Goal: Task Accomplishment & Management: Use online tool/utility

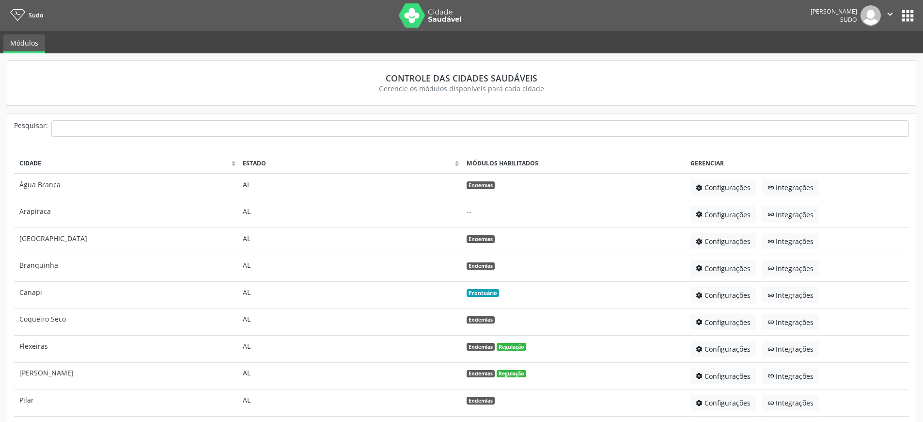
click at [909, 15] on button "apps" at bounding box center [907, 15] width 17 height 17
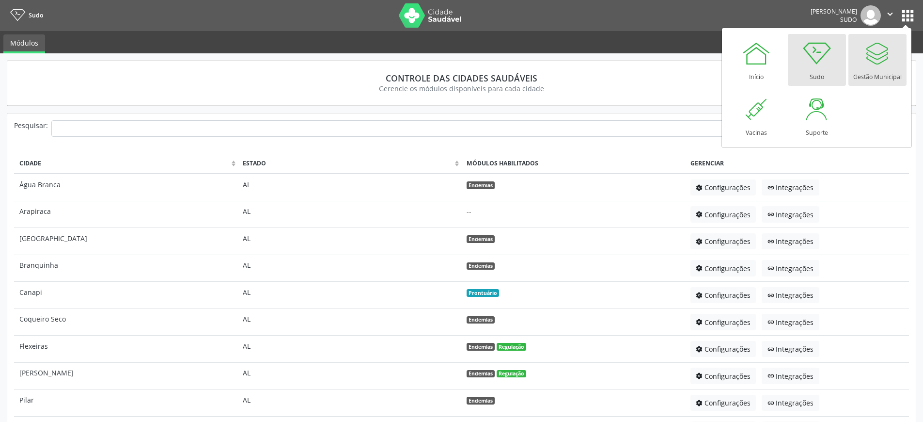
click at [880, 67] on div at bounding box center [877, 53] width 29 height 29
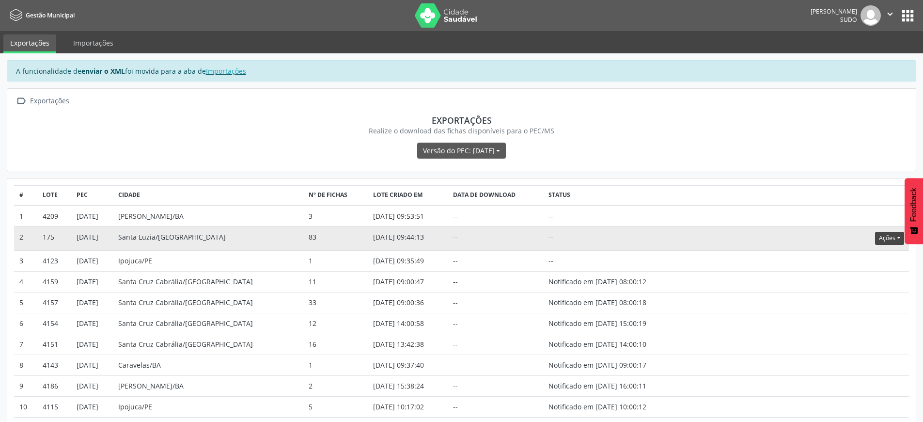
click at [885, 240] on button "Ações" at bounding box center [889, 238] width 29 height 13
click at [858, 302] on link "Atualizar" at bounding box center [869, 298] width 67 height 14
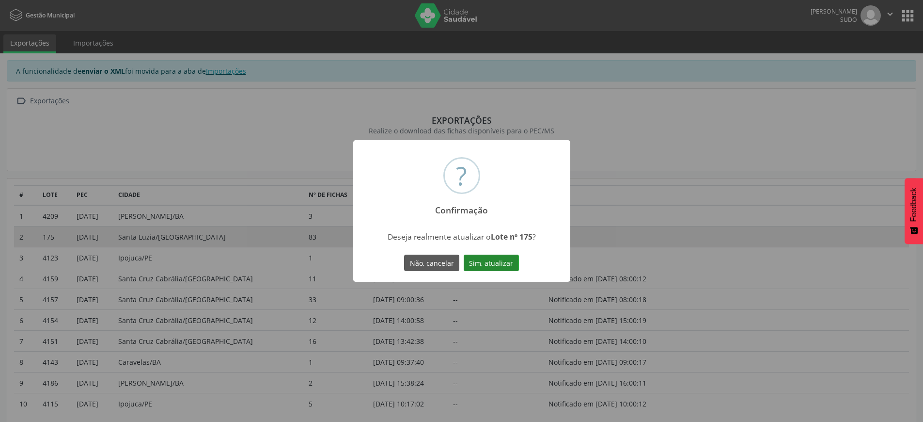
click at [499, 260] on button "Sim, atualizar" at bounding box center [491, 262] width 55 height 16
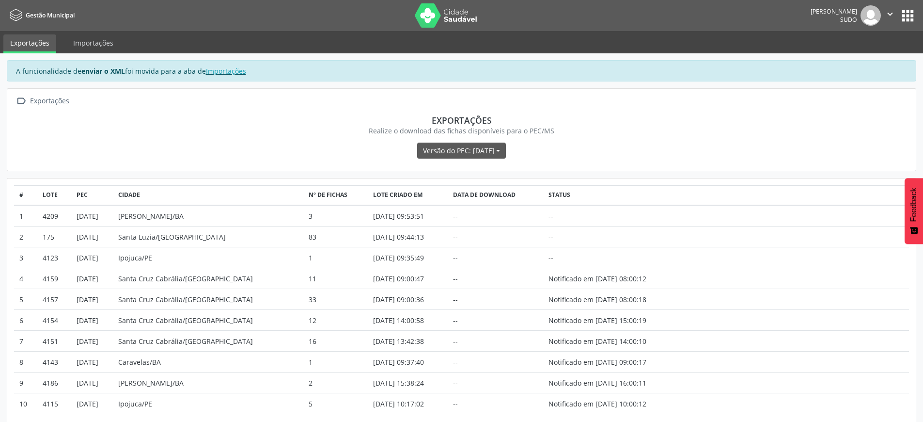
click at [886, 12] on icon "" at bounding box center [890, 14] width 11 height 11
click at [853, 60] on link "Sair" at bounding box center [865, 59] width 67 height 14
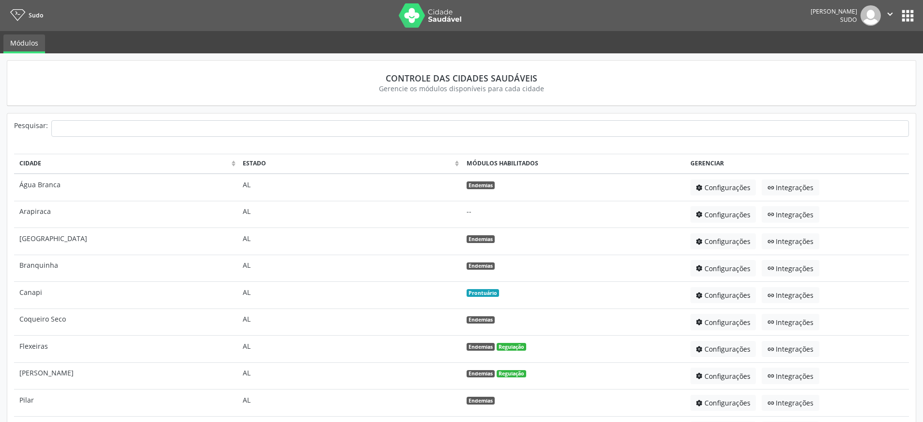
click at [910, 22] on button "apps" at bounding box center [907, 15] width 17 height 17
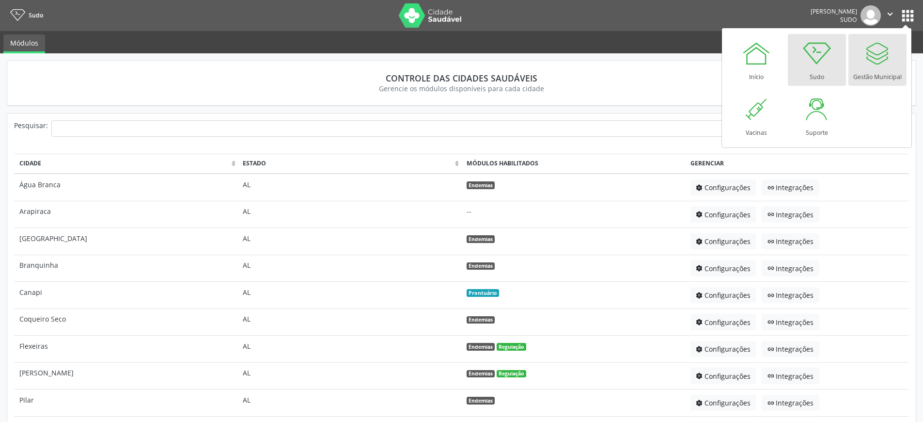
click at [884, 70] on div "Gestão Municipal" at bounding box center [877, 74] width 48 height 13
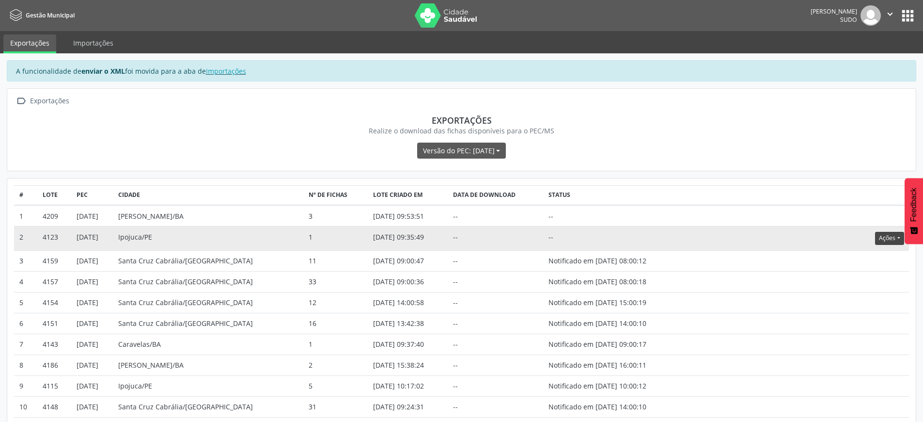
click at [880, 238] on button "Ações" at bounding box center [889, 238] width 29 height 13
click at [863, 299] on link "Atualizar" at bounding box center [869, 298] width 67 height 14
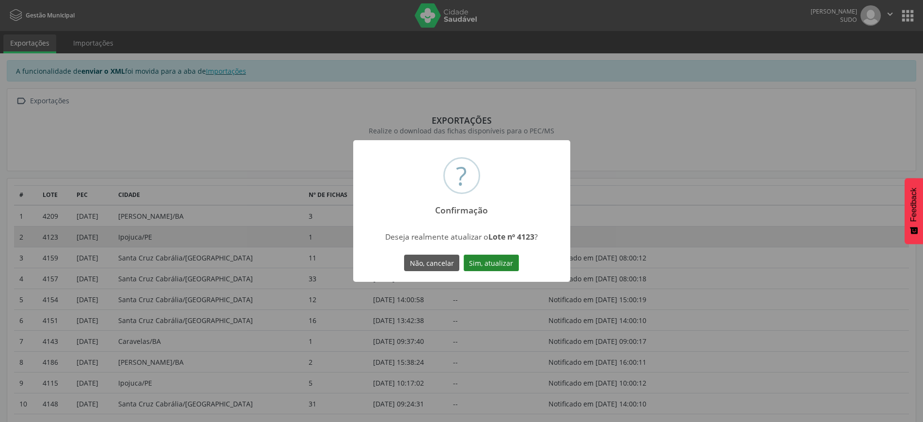
click at [491, 263] on button "Sim, atualizar" at bounding box center [491, 262] width 55 height 16
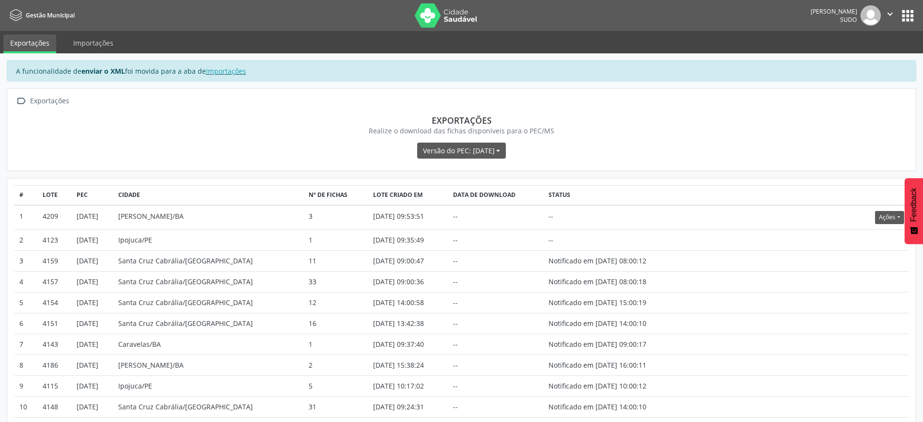
click at [893, 20] on button "" at bounding box center [890, 15] width 18 height 20
click at [870, 57] on link "Sair" at bounding box center [865, 59] width 67 height 14
